Goal: Task Accomplishment & Management: Use online tool/utility

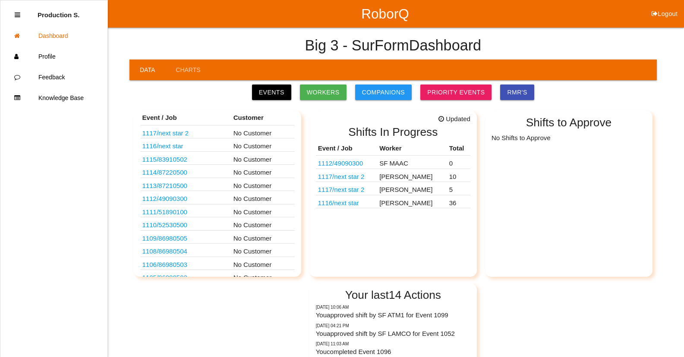
scroll to position [6, 0]
click at [177, 227] on link "1111 / 51890100" at bounding box center [164, 226] width 45 height 7
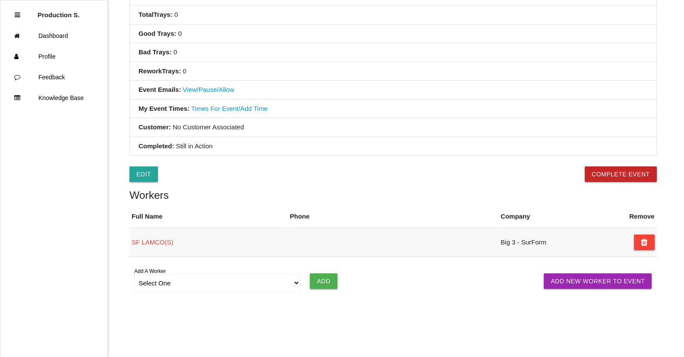
scroll to position [315, 0]
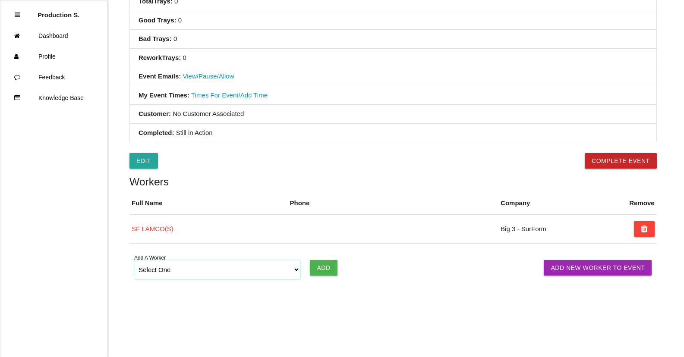
click at [299, 272] on select "Select One [PERSON_NAME] [PERSON_NAME] SF LAMCO SF ATM1 SF ATM2 SF MAAC" at bounding box center [217, 269] width 166 height 19
select select "67813415ea4d1b000ec5d6ea"
click at [134, 260] on select "Select One [PERSON_NAME] [PERSON_NAME] SF LAMCO SF ATM1 SF ATM2 SF MAAC" at bounding box center [217, 269] width 166 height 19
click at [329, 269] on input "Add" at bounding box center [323, 268] width 27 height 16
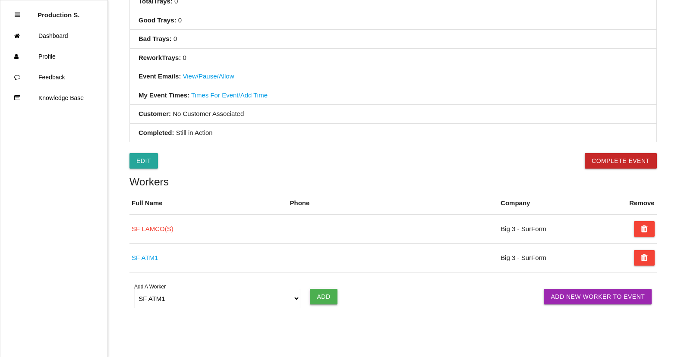
click at [320, 299] on input "Add" at bounding box center [323, 297] width 27 height 16
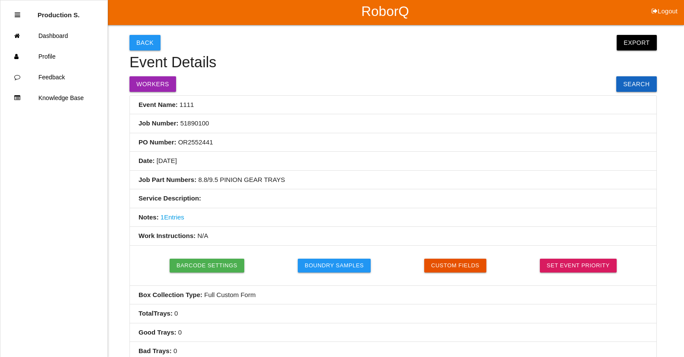
scroll to position [0, 0]
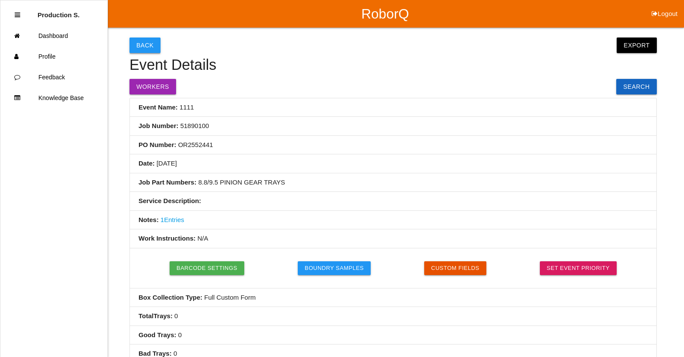
click at [148, 47] on button "Back" at bounding box center [145, 46] width 31 height 16
